Goal: Information Seeking & Learning: Stay updated

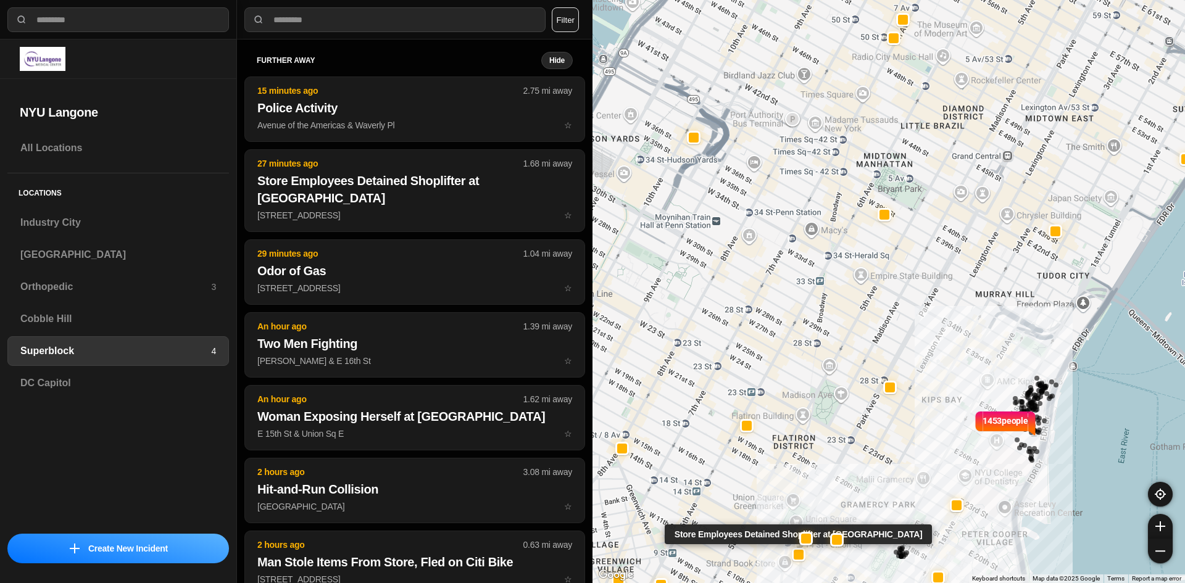
select select "*"
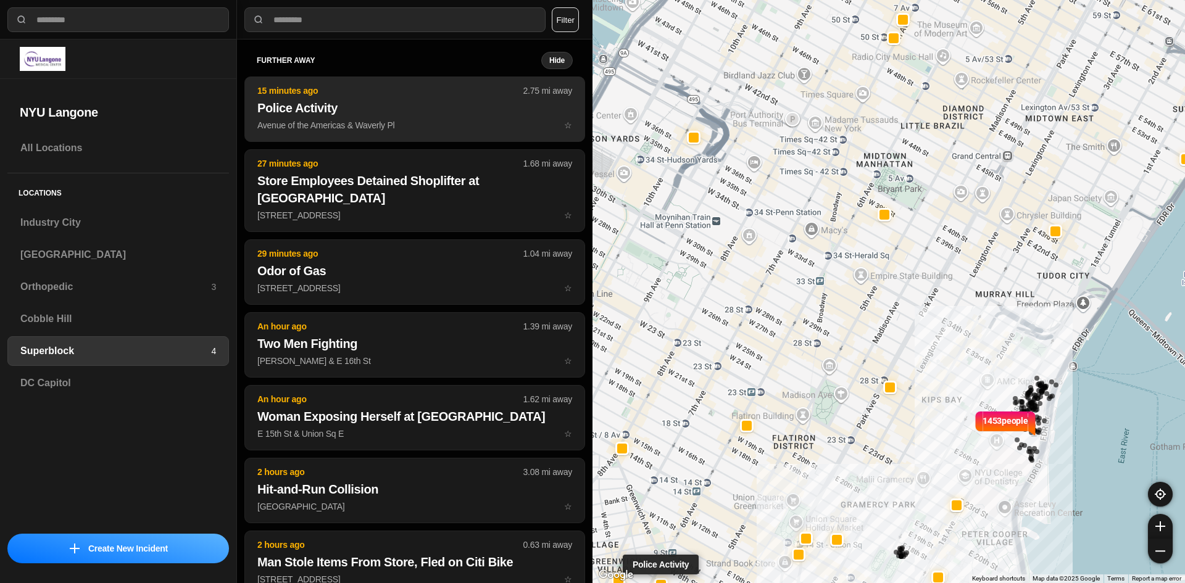
click at [393, 122] on p "Avenue of the Americas & Waverly Pl ☆" at bounding box center [414, 125] width 315 height 12
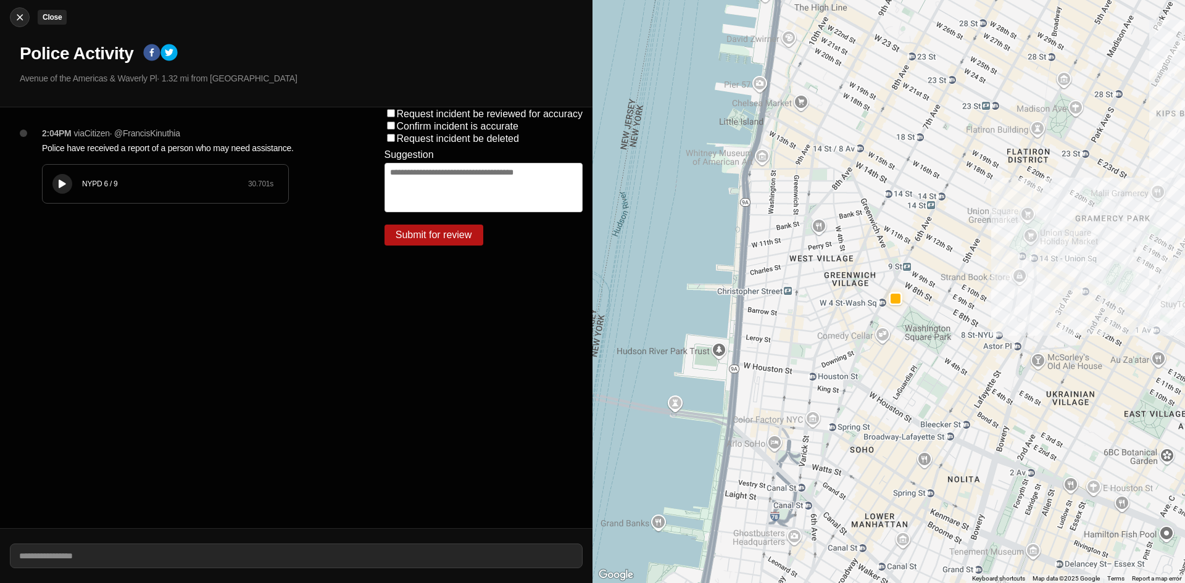
click at [10, 23] on div at bounding box center [19, 17] width 19 height 12
select select "*"
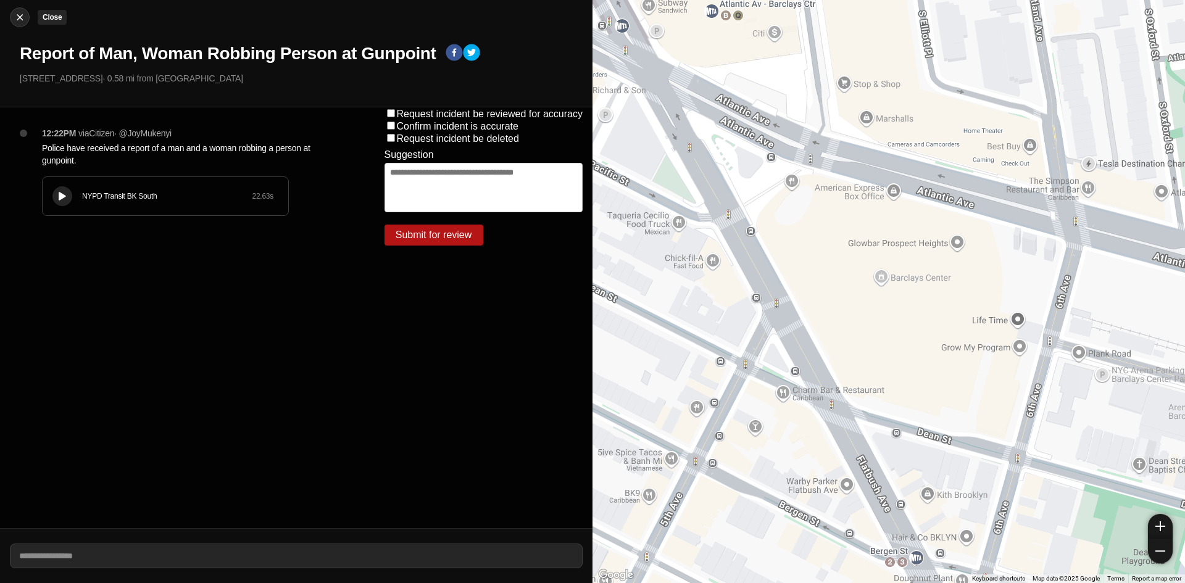
click at [14, 20] on img at bounding box center [20, 17] width 12 height 12
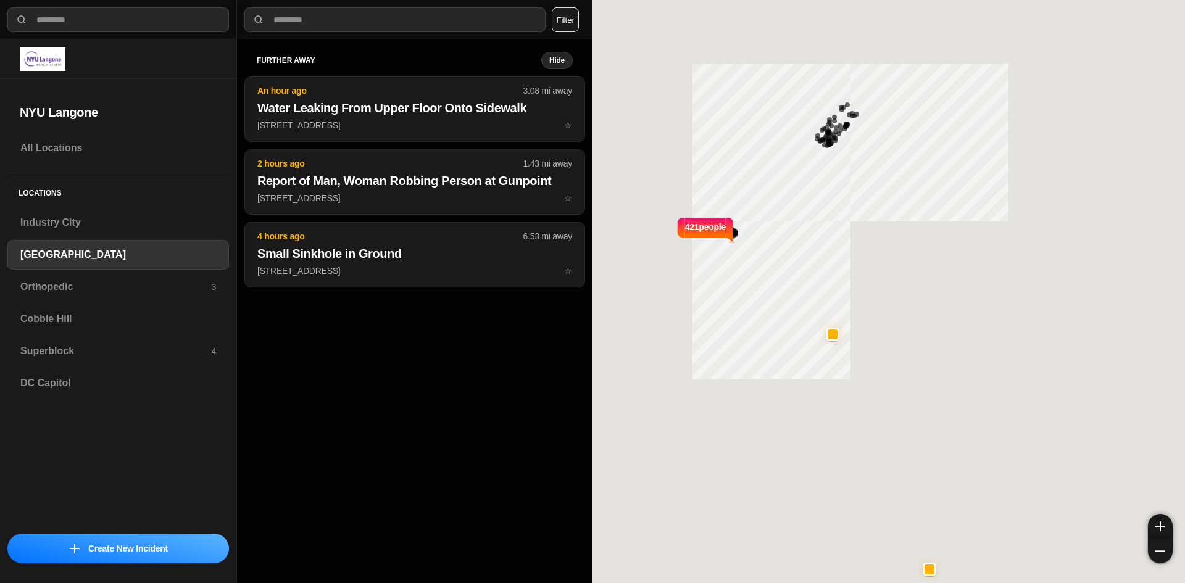
select select "*"
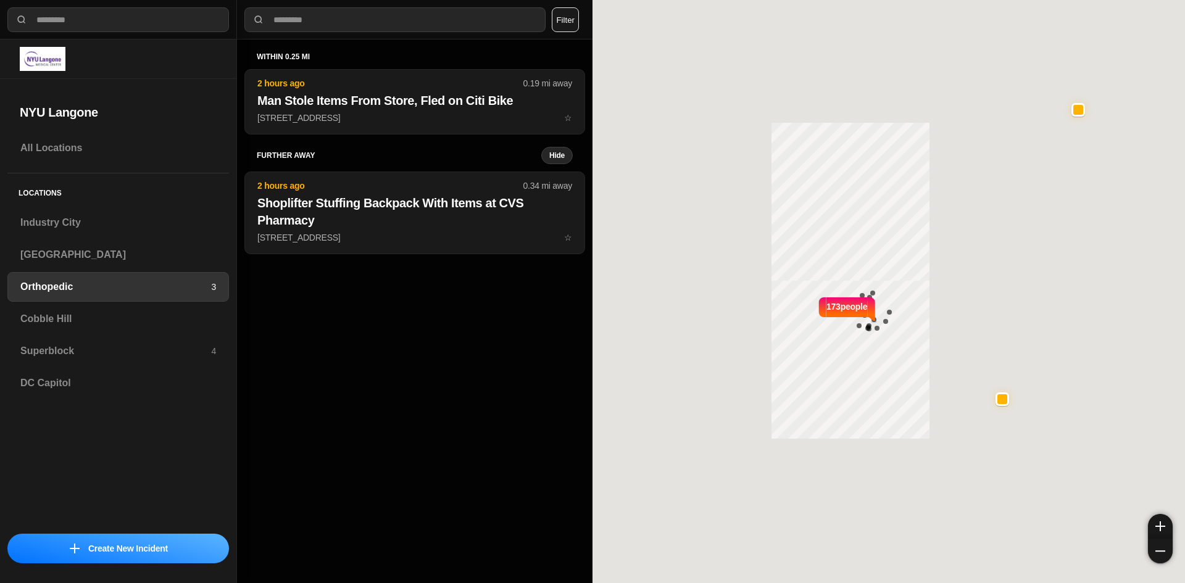
select select "*"
